Goal: Navigation & Orientation: Find specific page/section

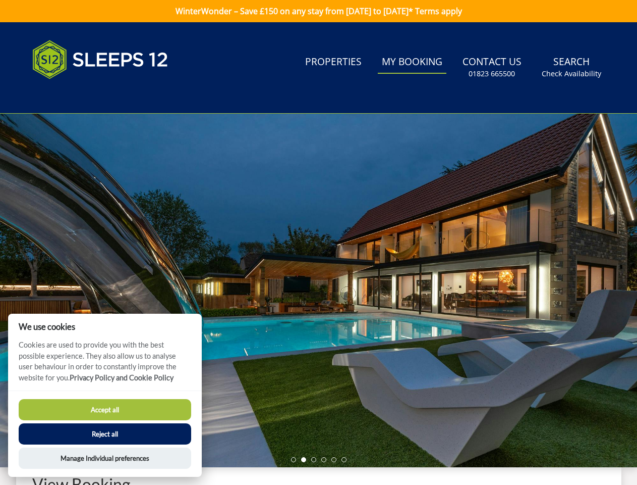
click at [318, 242] on div at bounding box center [318, 290] width 637 height 353
click at [572, 67] on link "Search Check Availability" at bounding box center [572, 67] width 68 height 33
click at [318, 290] on div at bounding box center [318, 290] width 637 height 353
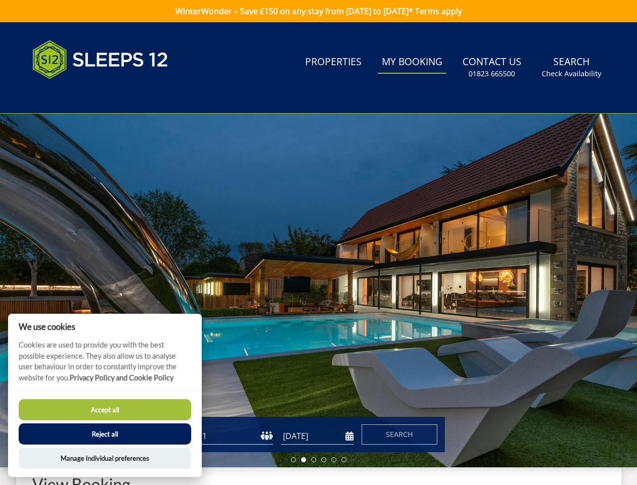
click at [294, 459] on li at bounding box center [293, 459] width 5 height 5
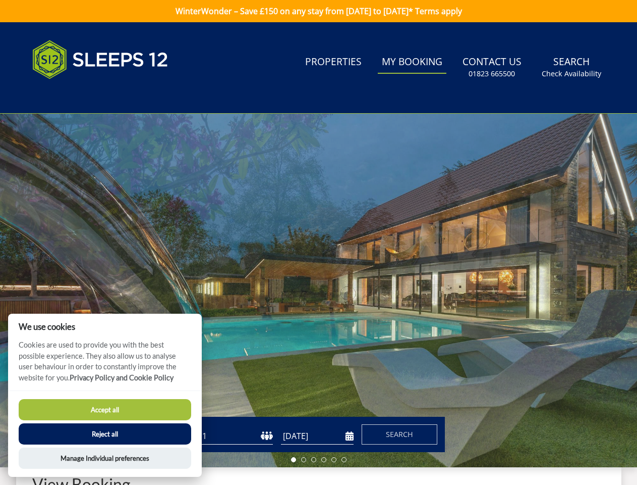
click at [304, 459] on li at bounding box center [303, 459] width 5 height 5
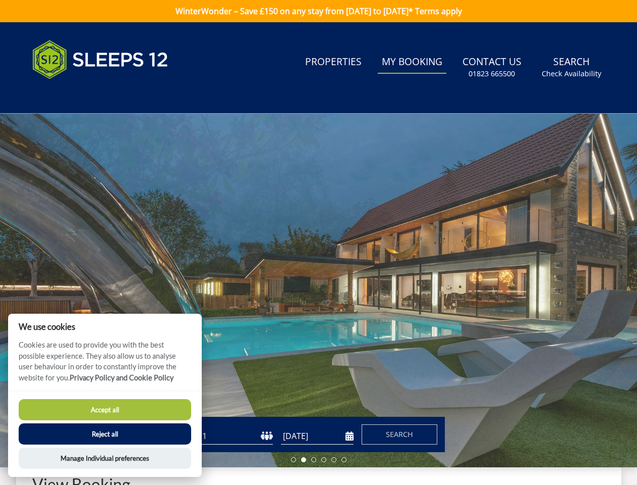
click at [314, 459] on li at bounding box center [313, 459] width 5 height 5
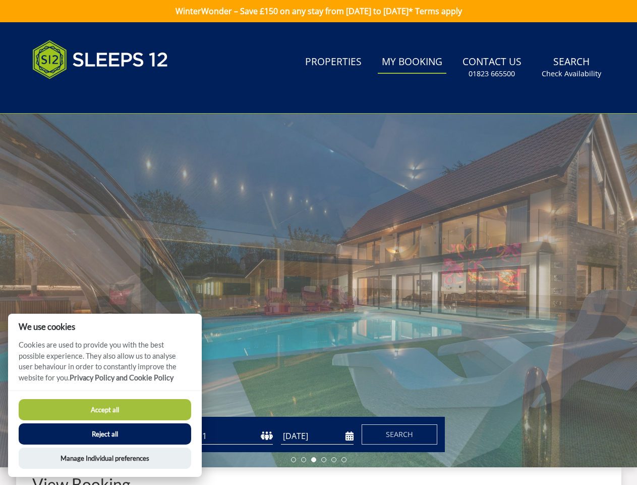
click at [324, 459] on li at bounding box center [323, 459] width 5 height 5
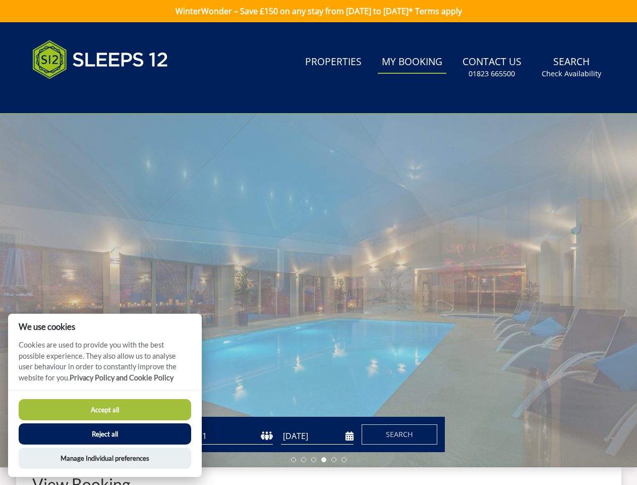
click at [334, 459] on li at bounding box center [334, 459] width 5 height 5
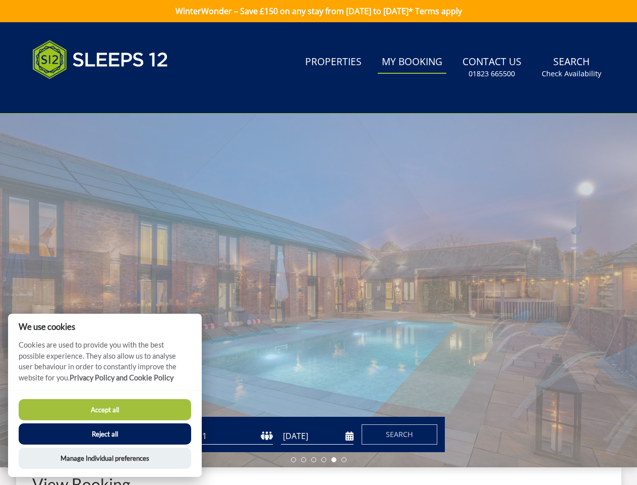
click at [344, 459] on li at bounding box center [344, 459] width 5 height 5
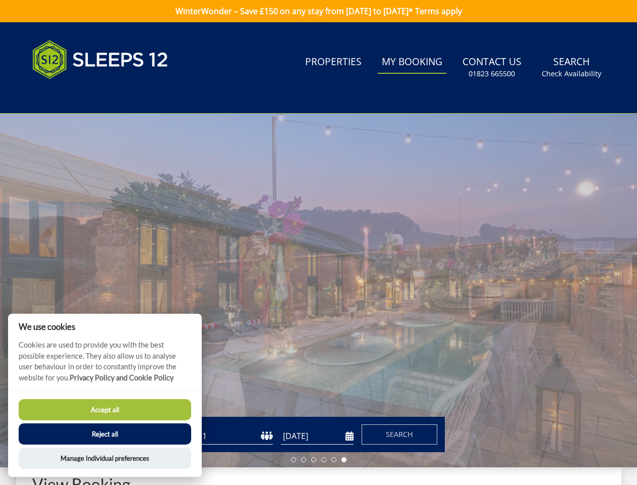
click at [105, 409] on button "Accept all" at bounding box center [105, 409] width 173 height 21
